Goal: Information Seeking & Learning: Learn about a topic

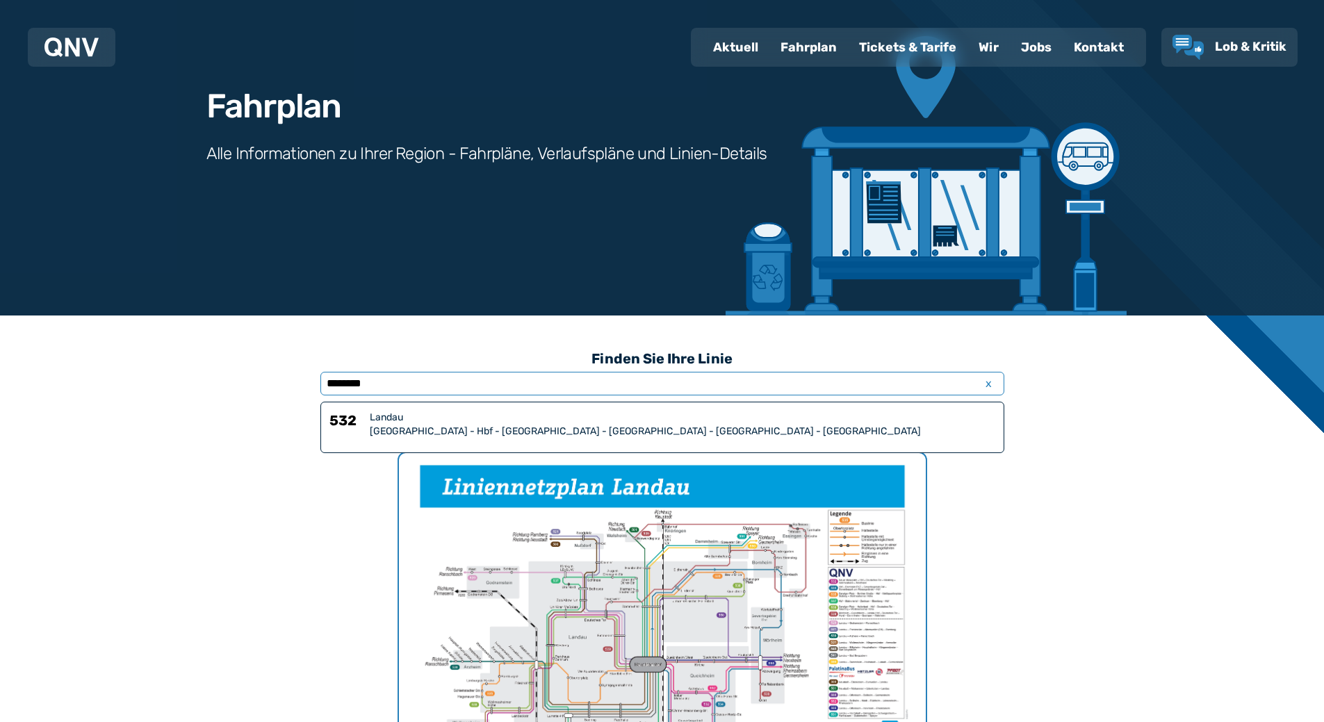
click at [503, 382] on input "********" at bounding box center [662, 384] width 684 height 24
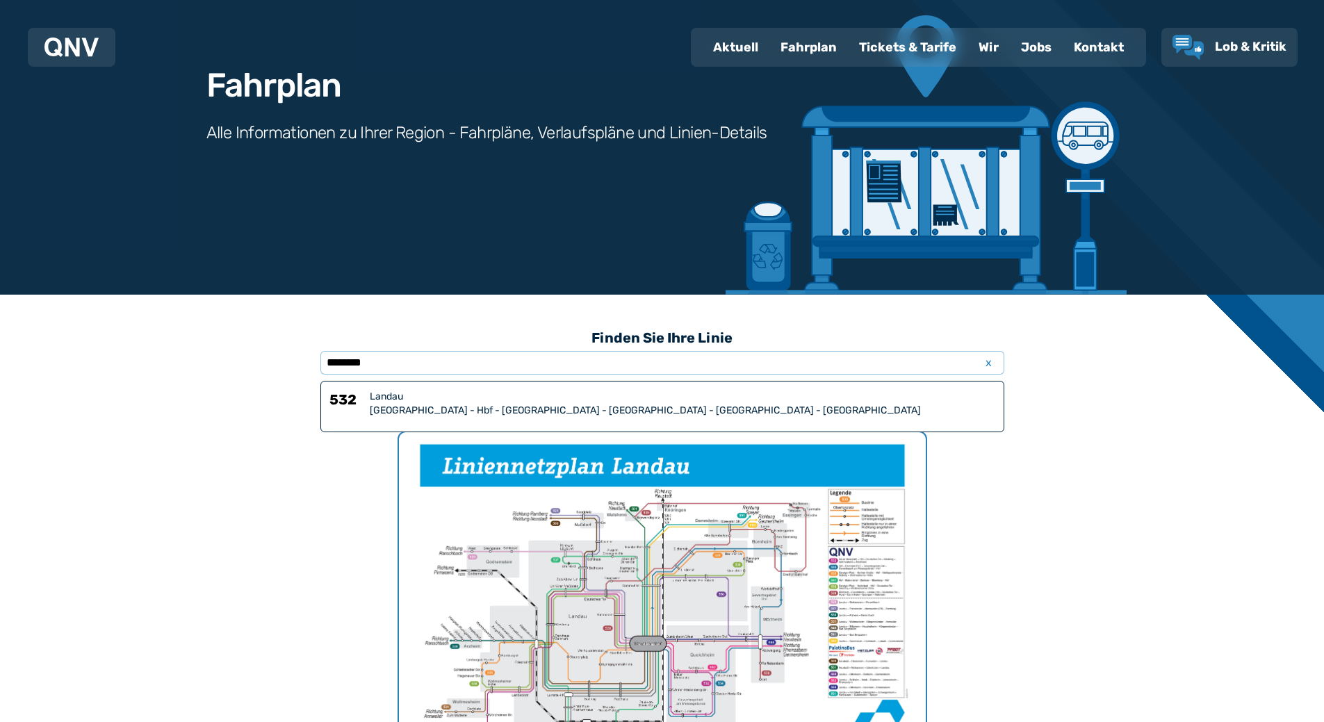
scroll to position [359, 0]
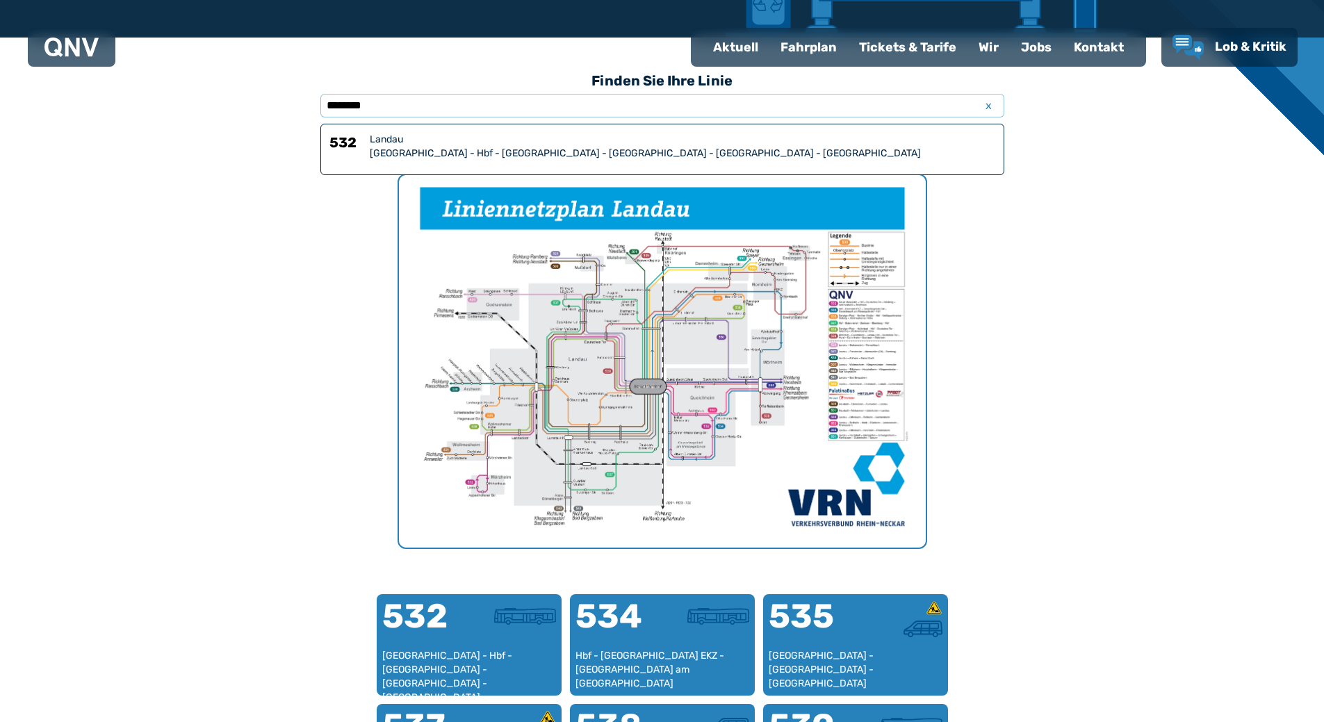
click at [420, 149] on div "[GEOGRAPHIC_DATA] - Hbf - [GEOGRAPHIC_DATA] - [GEOGRAPHIC_DATA] - [GEOGRAPHIC_D…" at bounding box center [682, 154] width 625 height 14
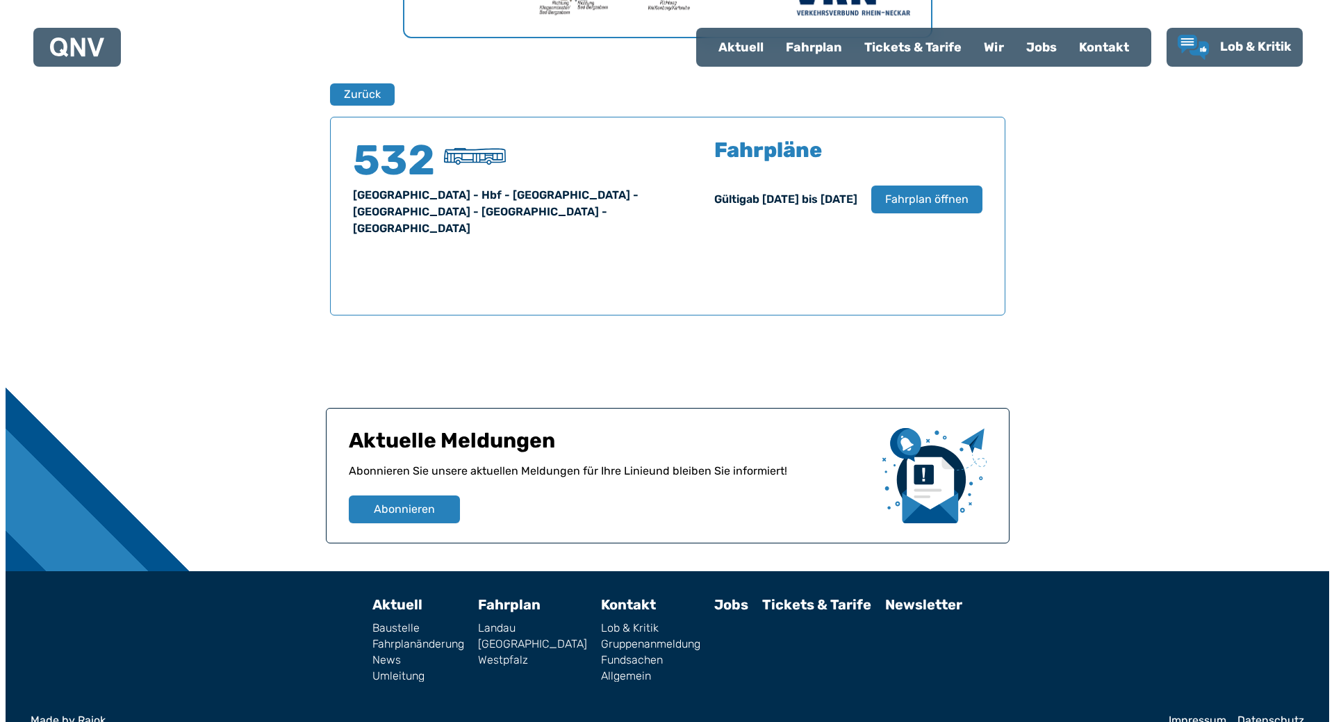
scroll to position [877, 0]
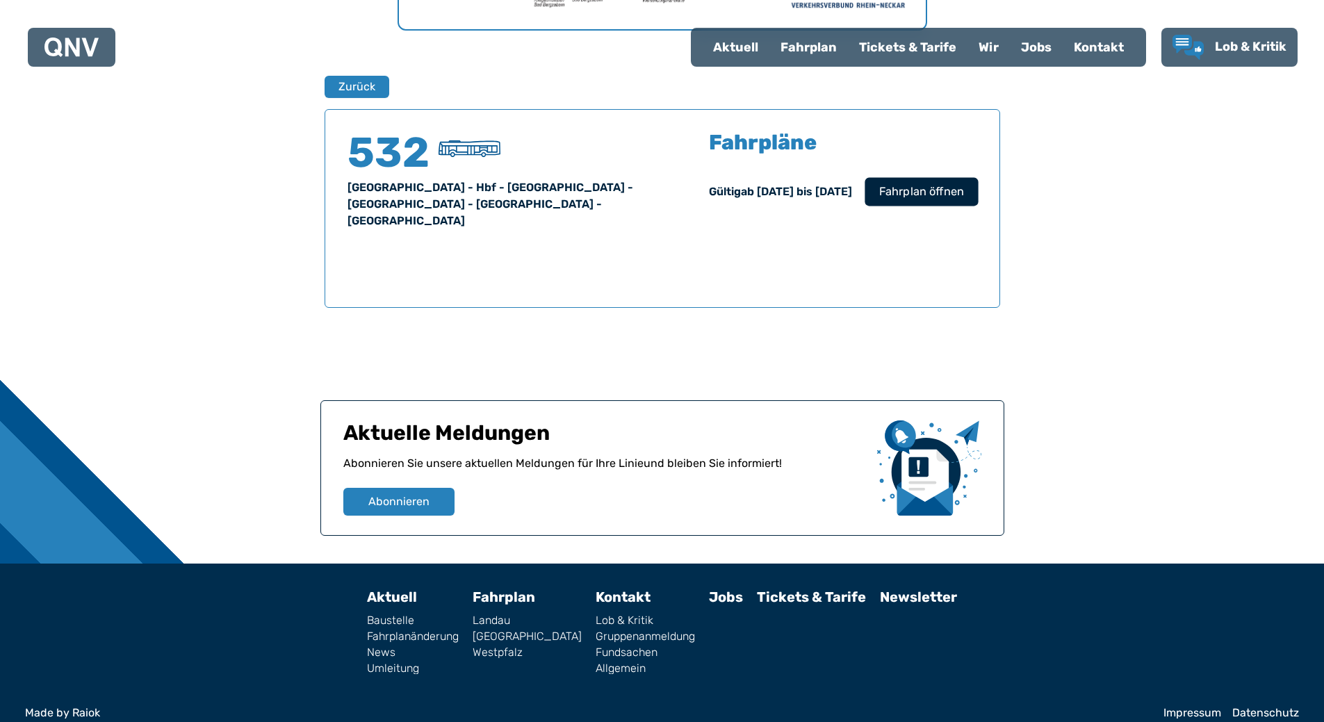
click at [899, 196] on span "Fahrplan öffnen" at bounding box center [920, 191] width 85 height 17
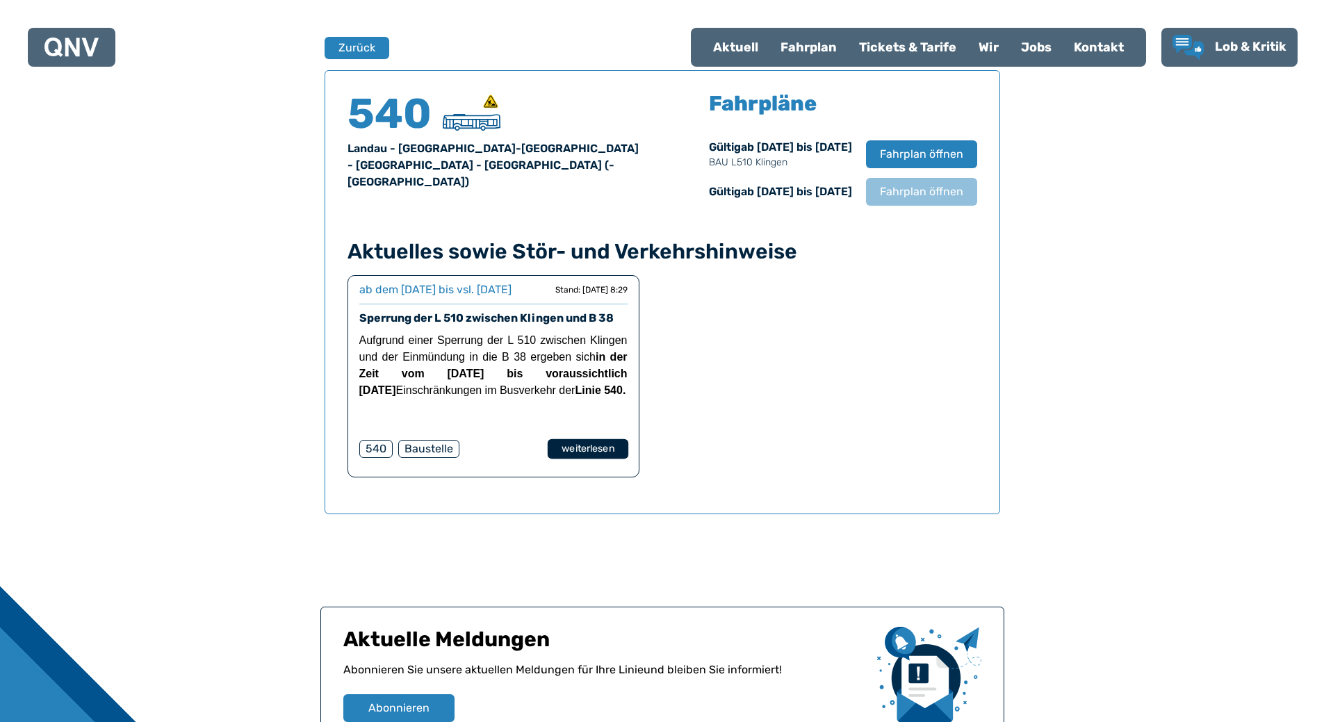
click at [586, 459] on button "weiterlesen" at bounding box center [587, 449] width 81 height 20
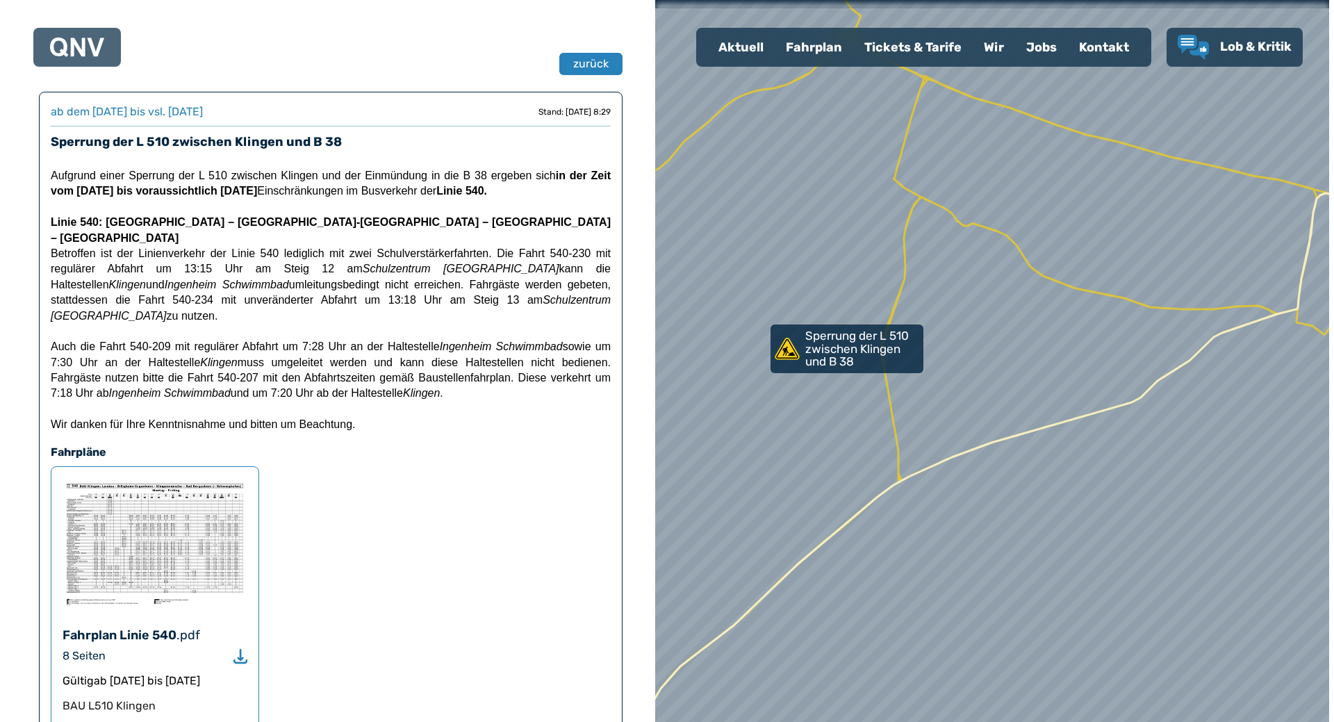
scroll to position [208, 0]
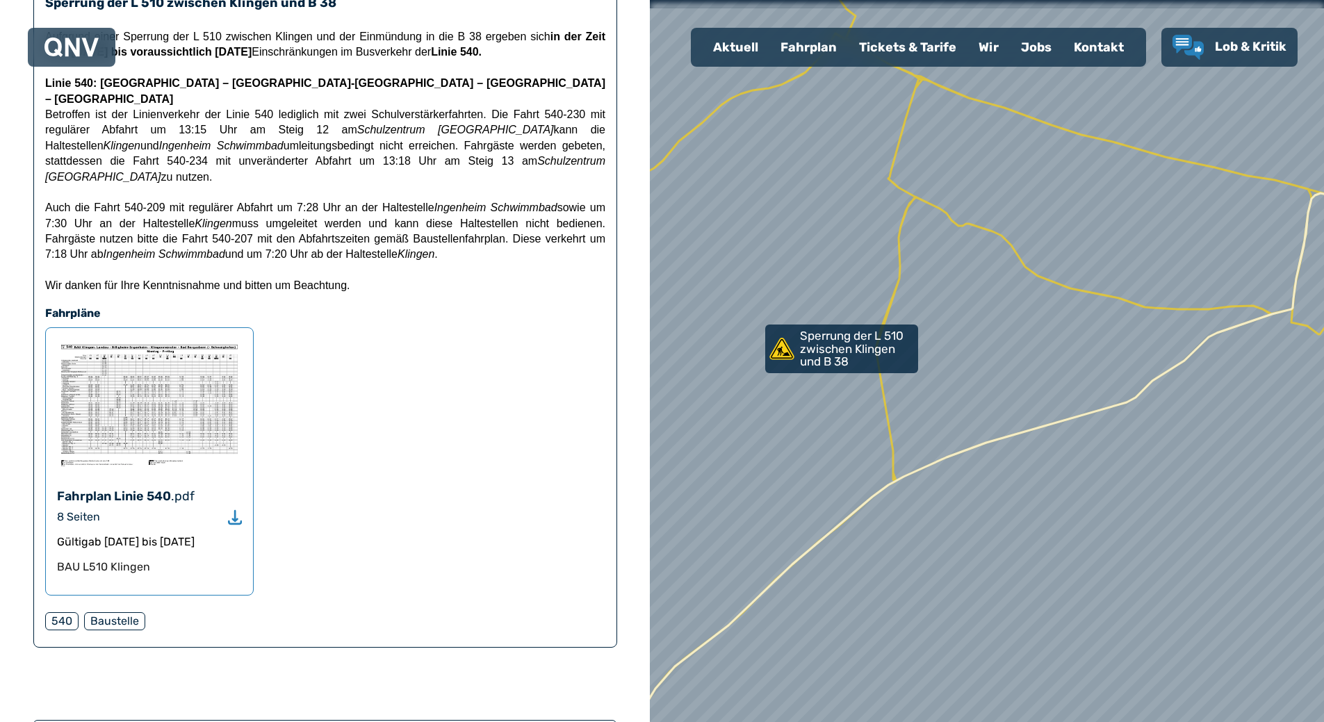
click at [142, 364] on img at bounding box center [149, 405] width 185 height 132
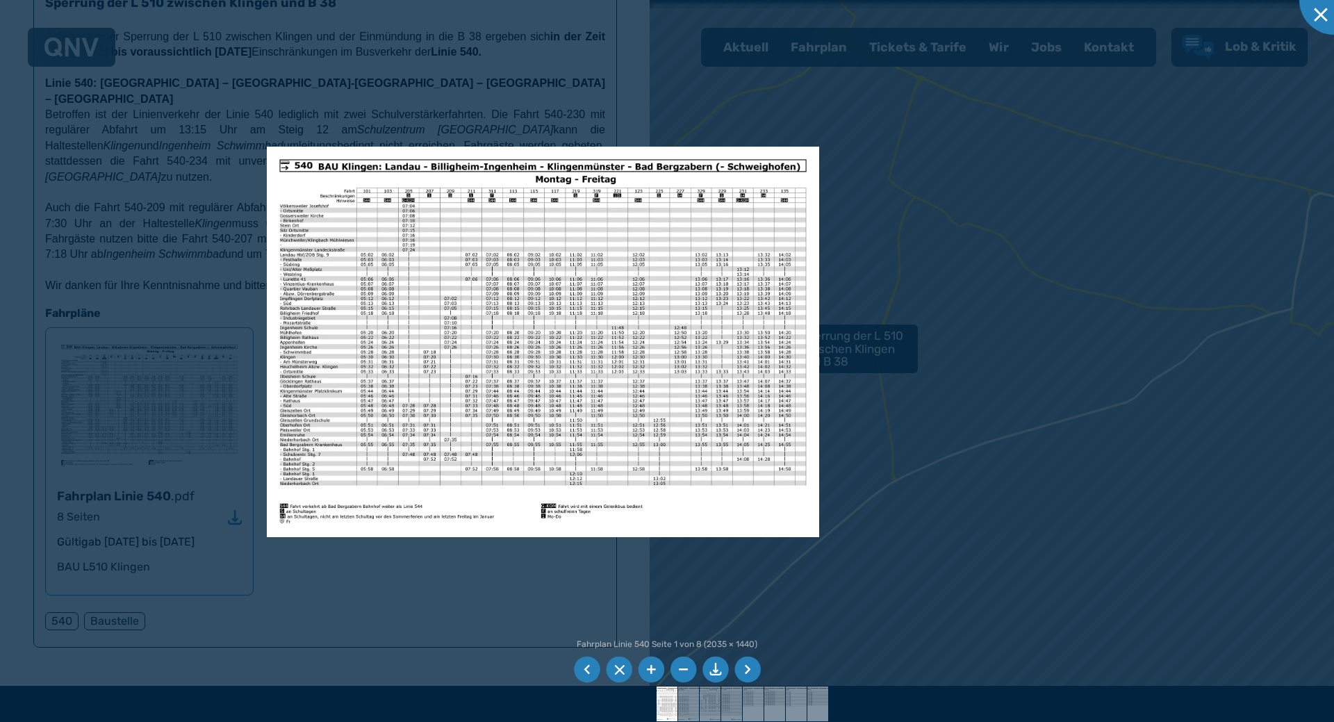
click at [750, 669] on li at bounding box center [748, 670] width 26 height 26
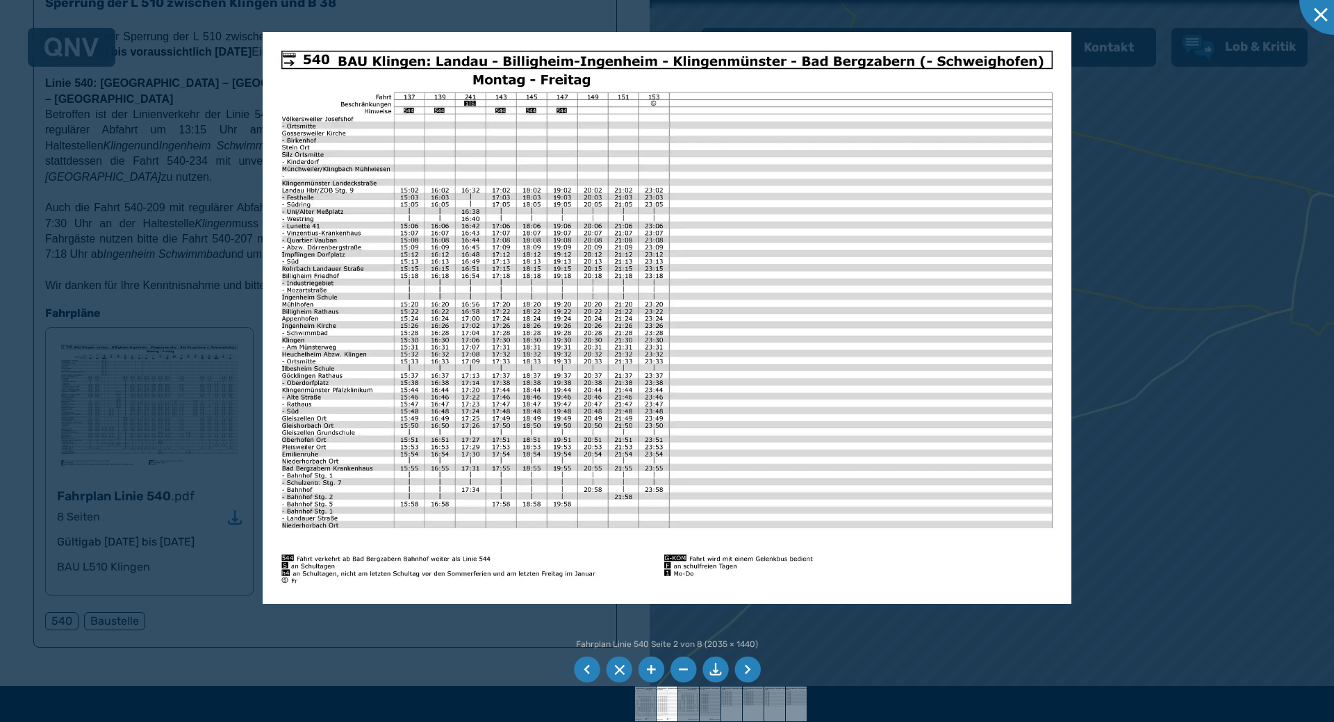
click at [750, 669] on li at bounding box center [748, 670] width 26 height 26
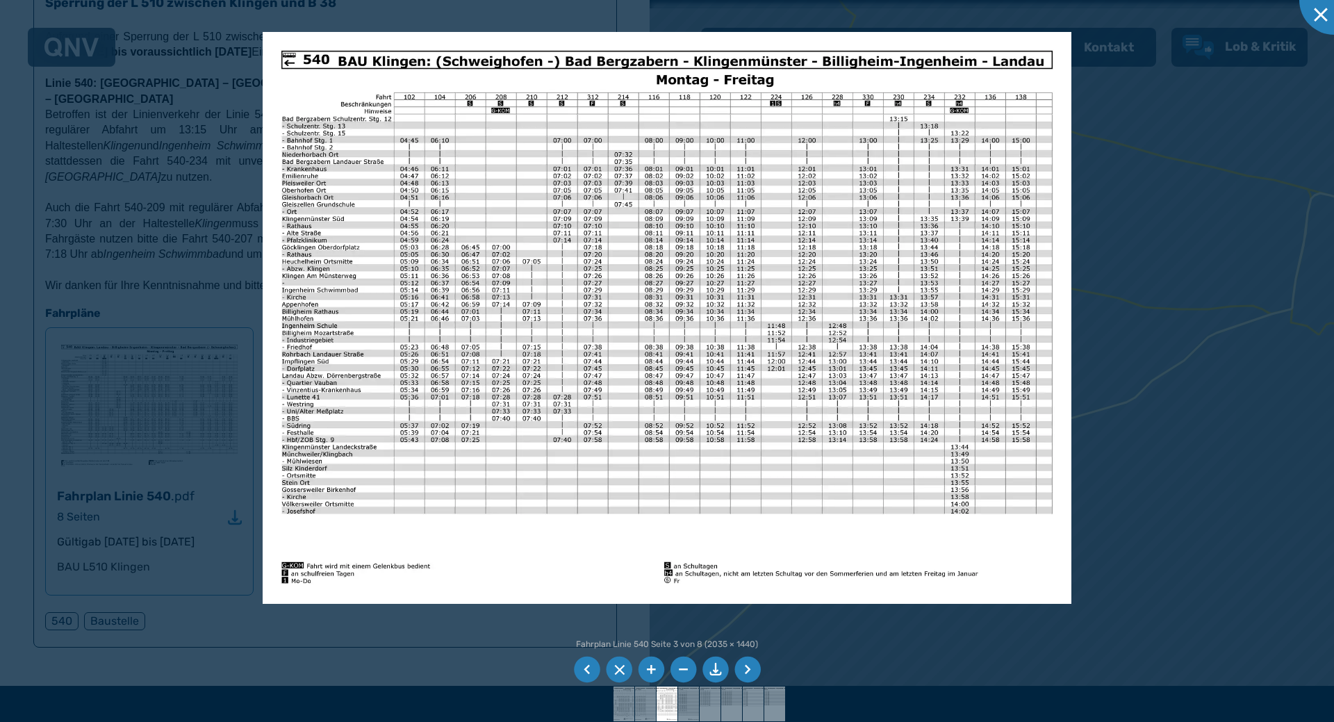
click at [750, 669] on li at bounding box center [748, 670] width 26 height 26
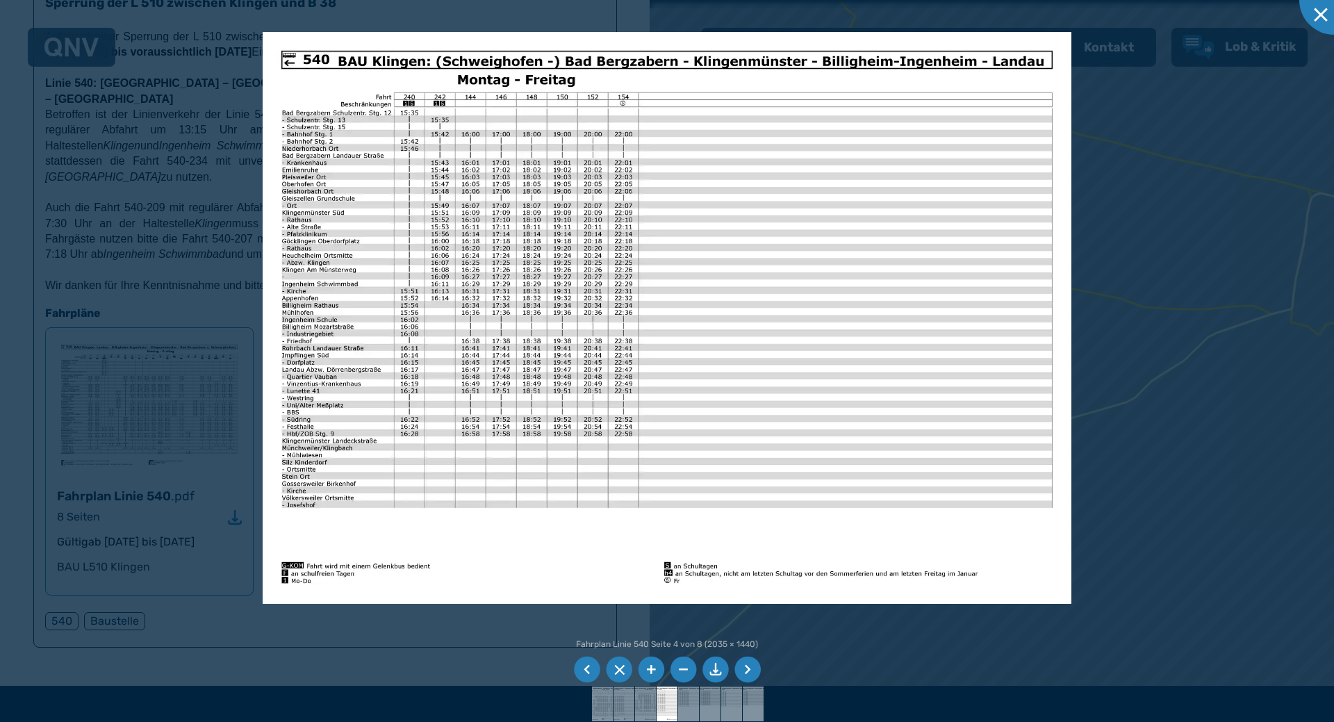
click at [750, 668] on li at bounding box center [748, 670] width 26 height 26
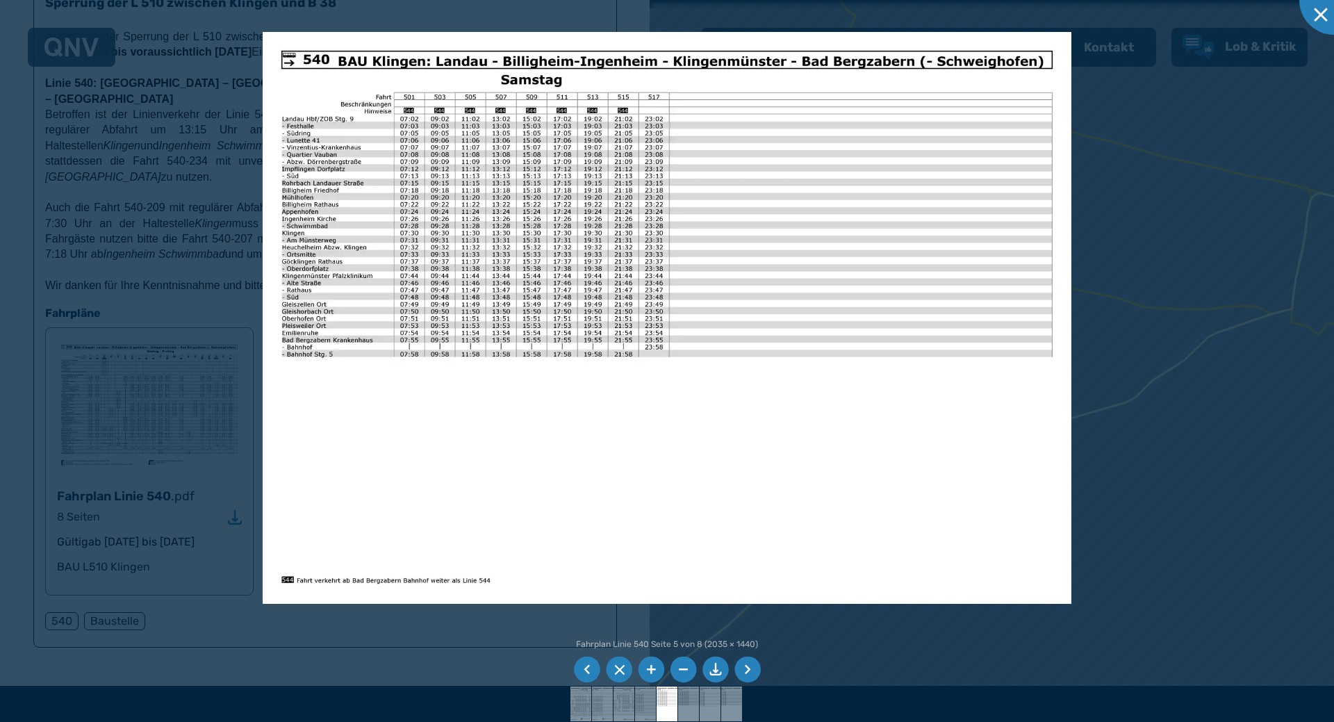
click at [750, 668] on li at bounding box center [748, 670] width 26 height 26
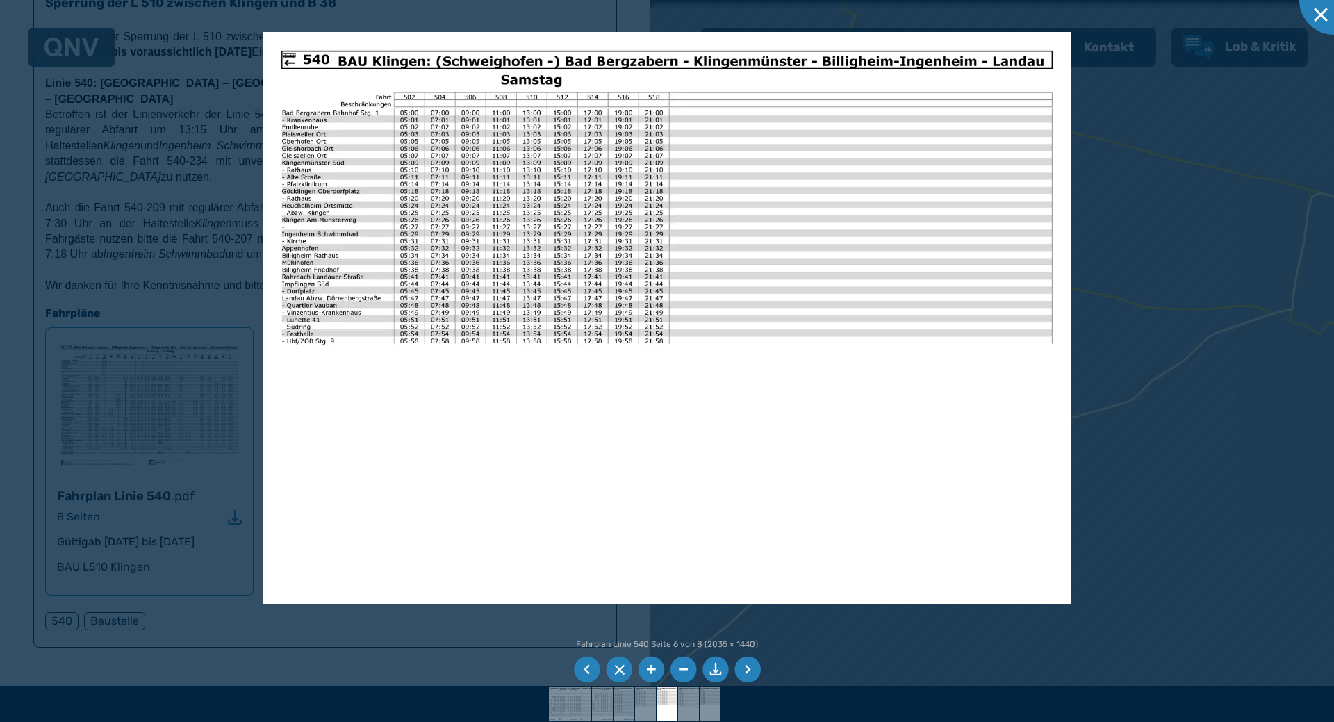
click at [750, 668] on li at bounding box center [748, 670] width 26 height 26
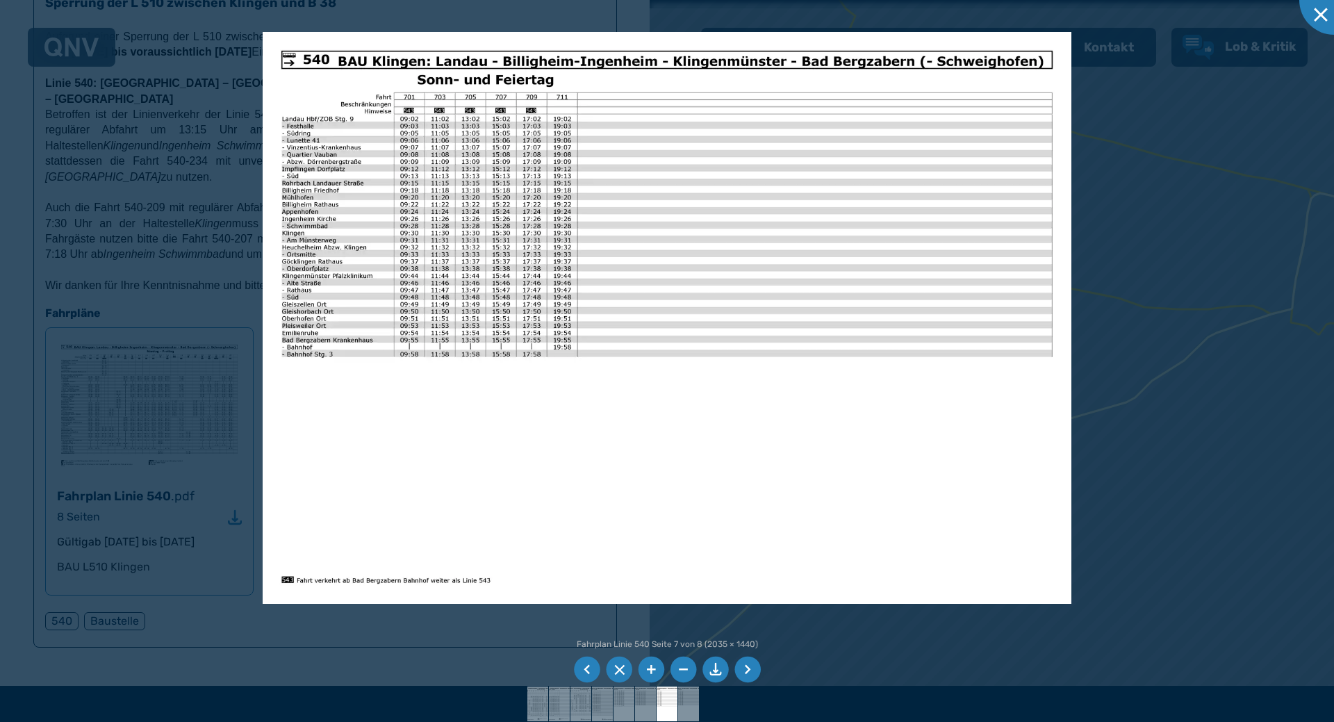
click at [750, 668] on li at bounding box center [748, 670] width 26 height 26
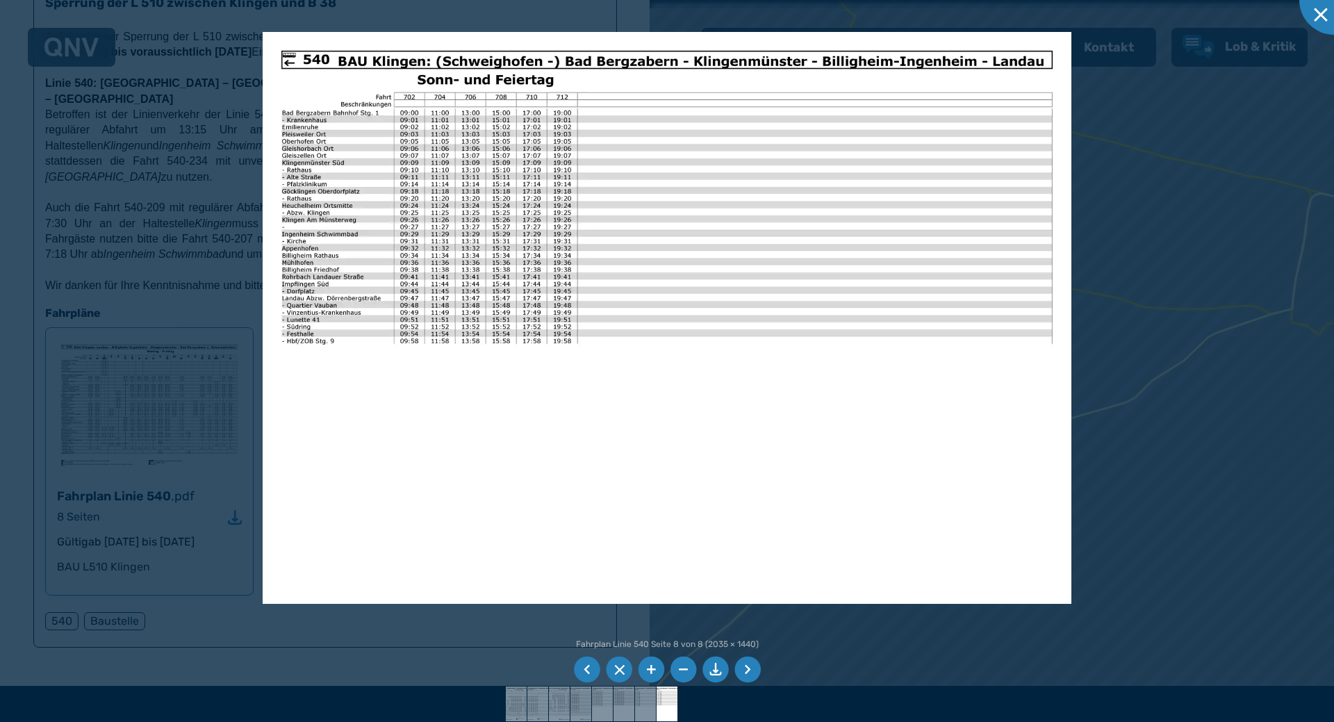
click at [751, 668] on li at bounding box center [748, 670] width 26 height 26
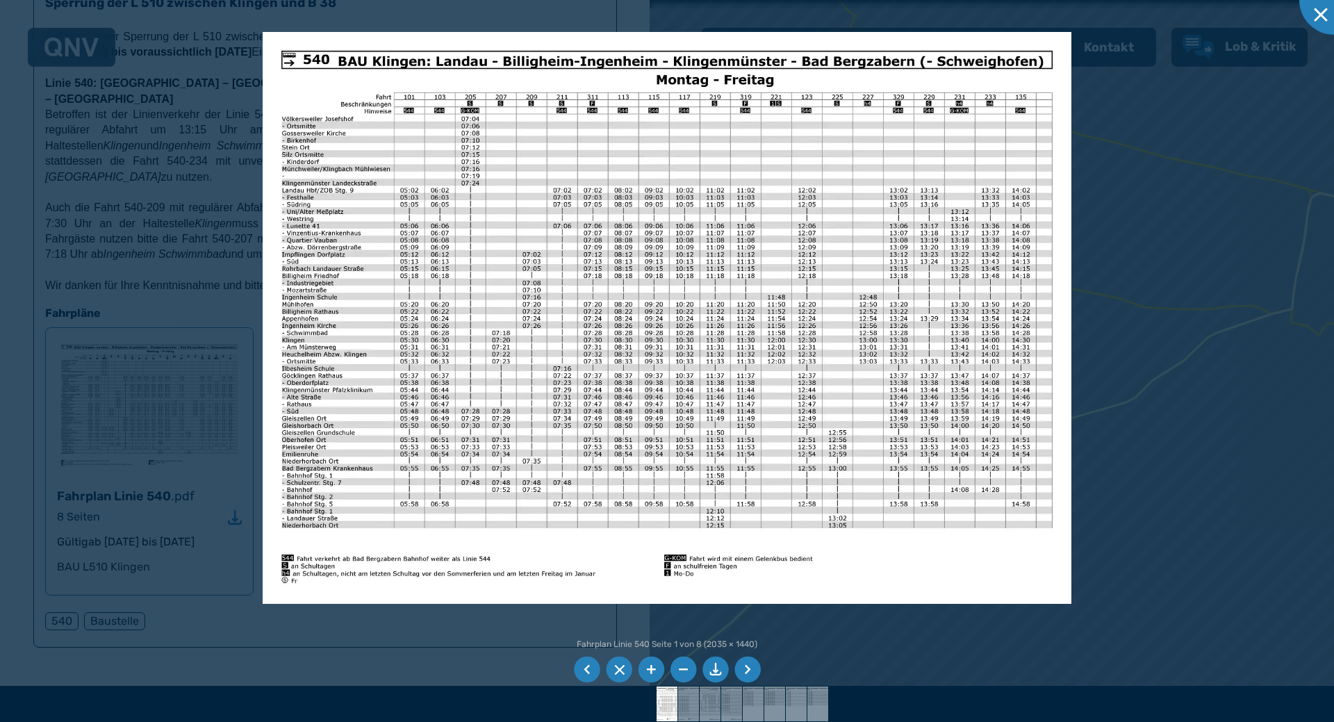
click at [748, 669] on li at bounding box center [748, 670] width 26 height 26
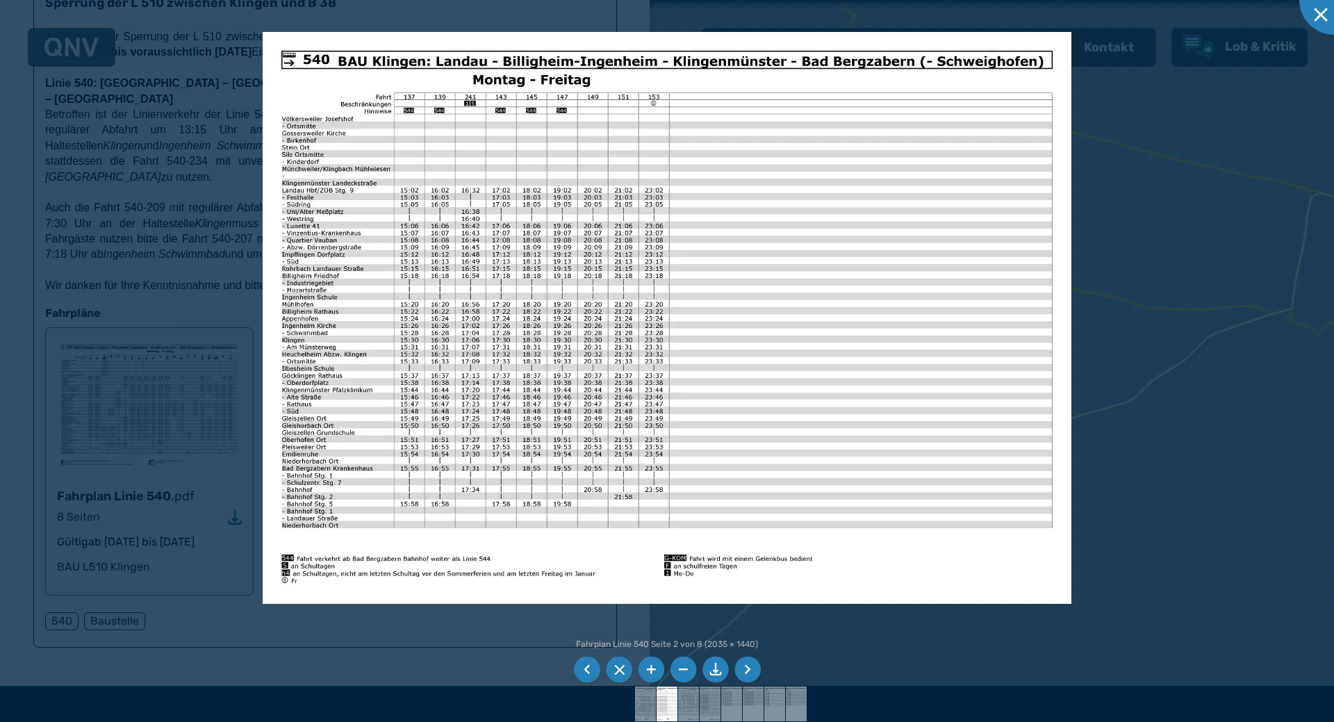
click at [749, 669] on li at bounding box center [748, 670] width 26 height 26
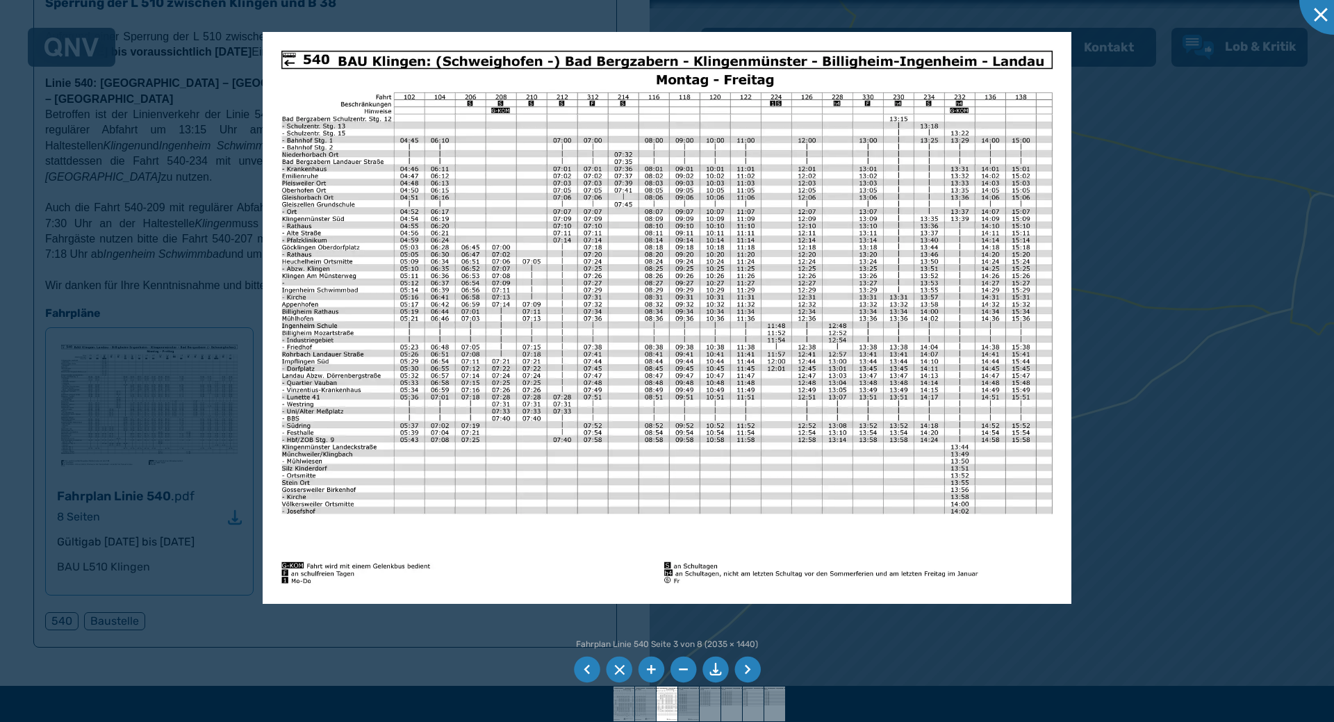
click at [750, 669] on li at bounding box center [748, 670] width 26 height 26
